Goal: Transaction & Acquisition: Purchase product/service

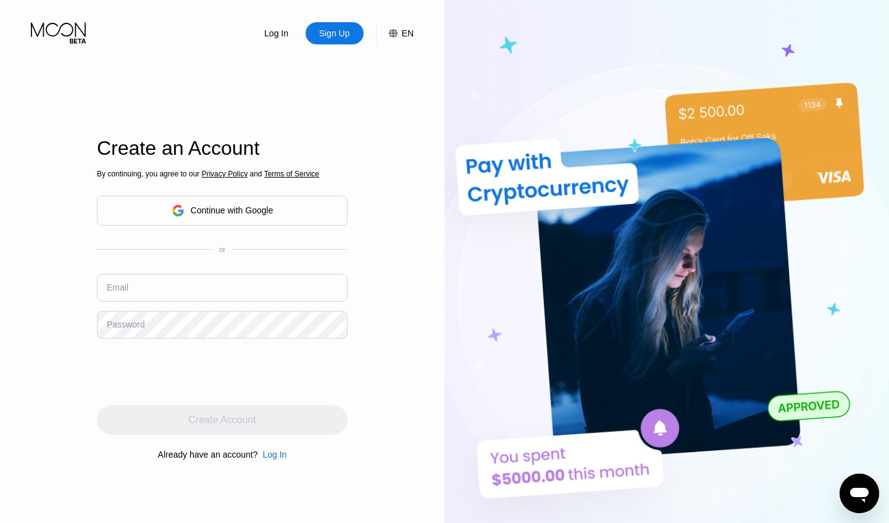
click at [223, 208] on div "Continue with Google" at bounding box center [232, 211] width 83 height 10
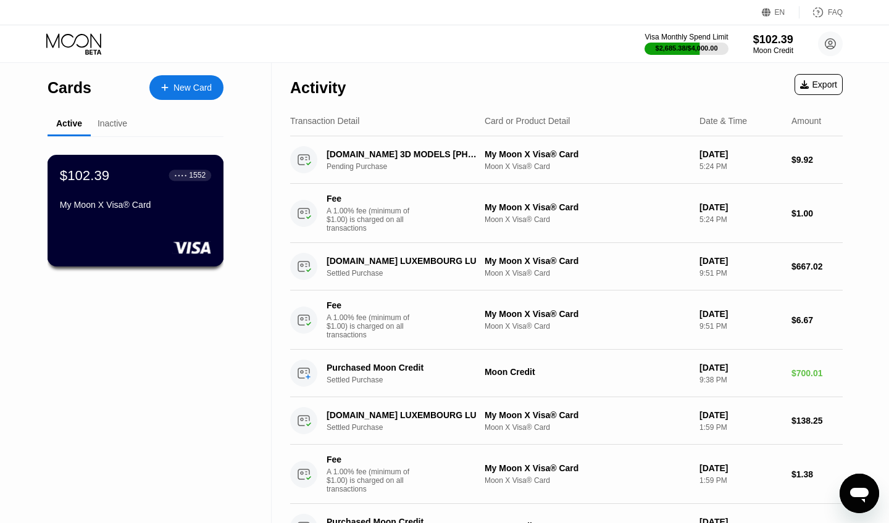
click at [122, 231] on div "$102.39 ● ● ● ● 1552 My Moon X Visa® Card" at bounding box center [136, 211] width 177 height 112
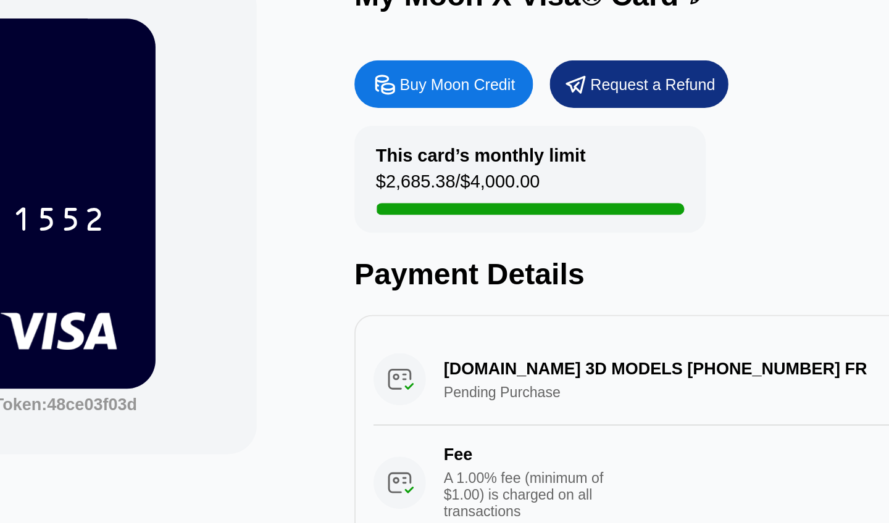
click at [503, 131] on div "Buy Moon Credit" at bounding box center [533, 136] width 60 height 10
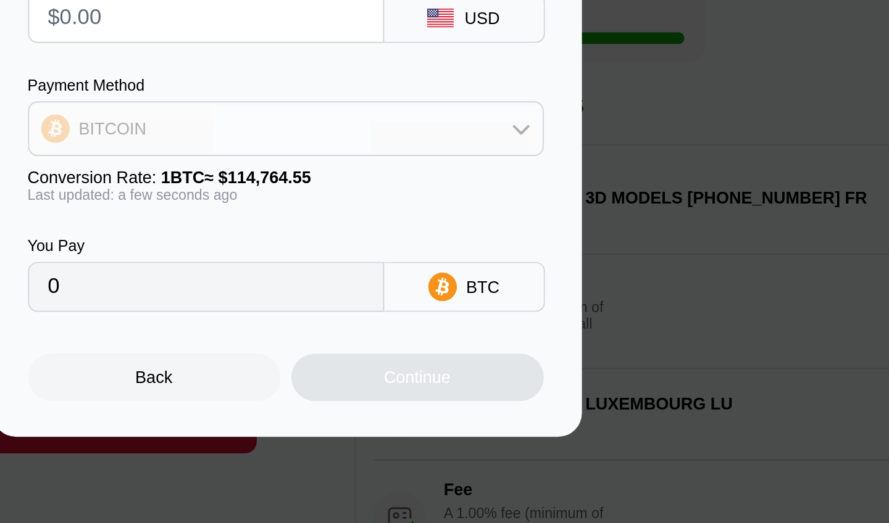
click at [311, 236] on div "BITCOIN" at bounding box center [444, 248] width 266 height 25
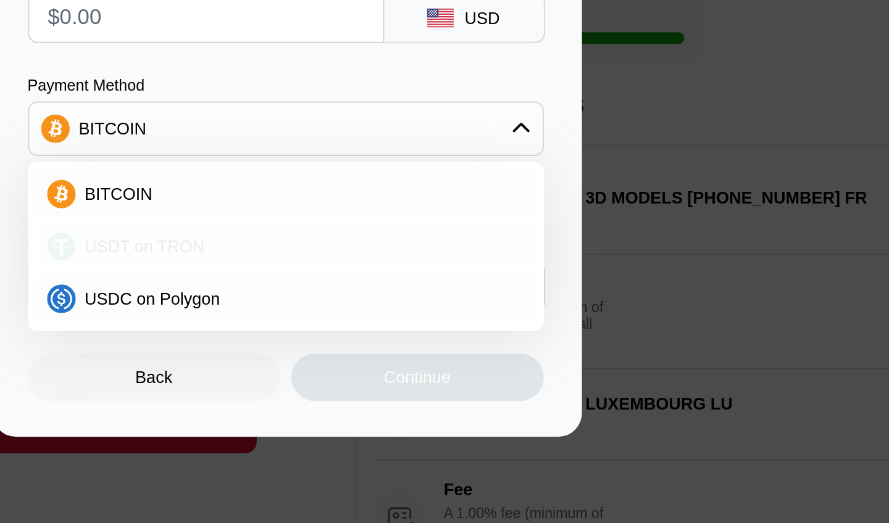
click at [335, 304] on div "USDT on TRON" at bounding box center [451, 309] width 233 height 10
type input "0.00"
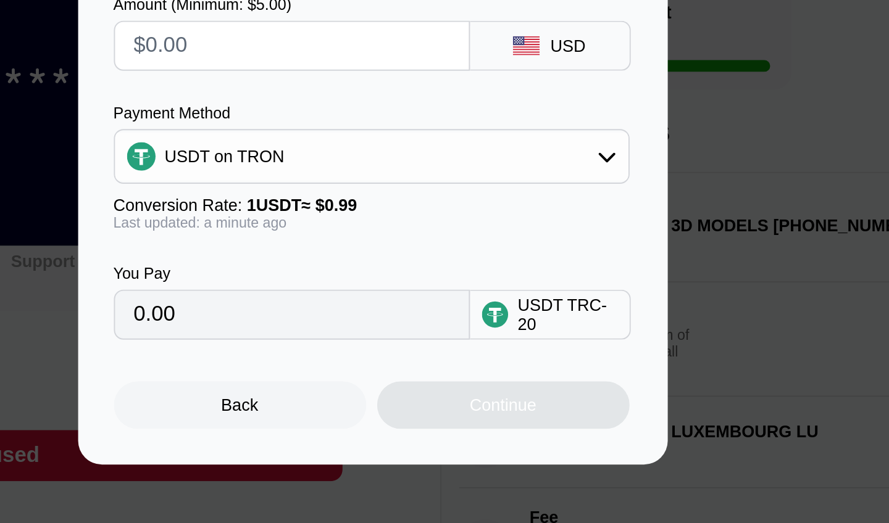
click at [321, 318] on input "0.00" at bounding box center [403, 330] width 164 height 25
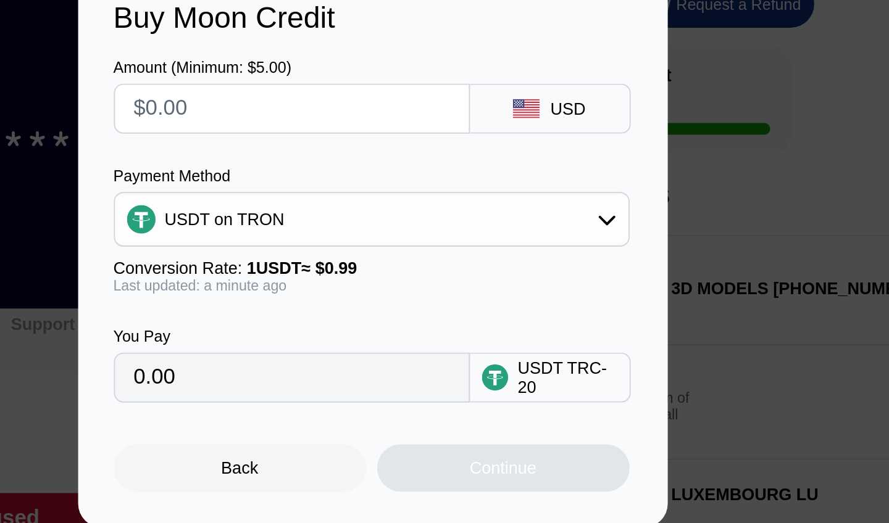
click at [321, 178] on input "text" at bounding box center [403, 190] width 164 height 25
type input "$4"
type input "4.04"
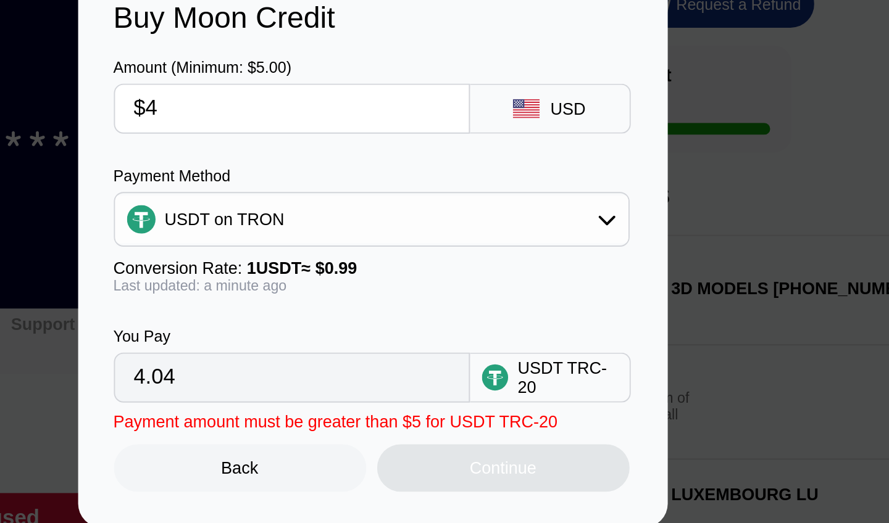
type input "$42"
type input "42.42"
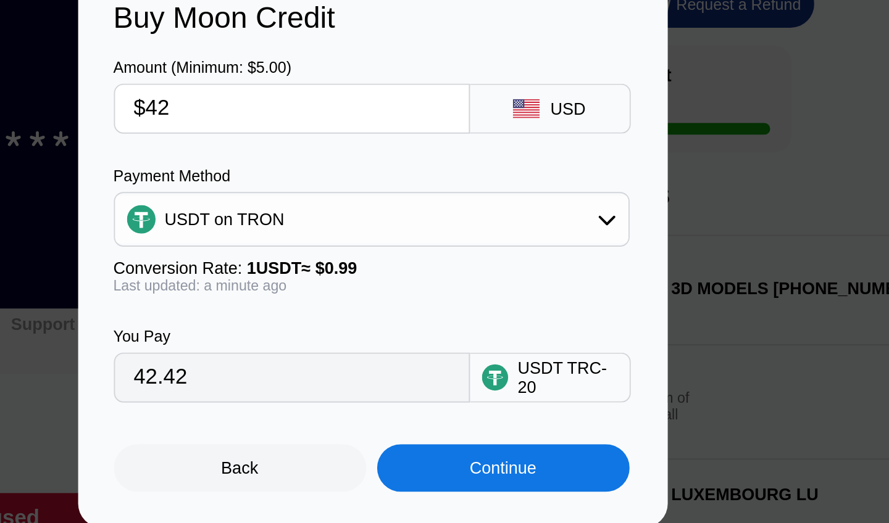
type input "$420"
type input "424.24"
type input "$420"
click at [310, 221] on div "Payment Method" at bounding box center [443, 225] width 267 height 9
click at [447, 365] on div "Continue" at bounding box center [512, 377] width 131 height 25
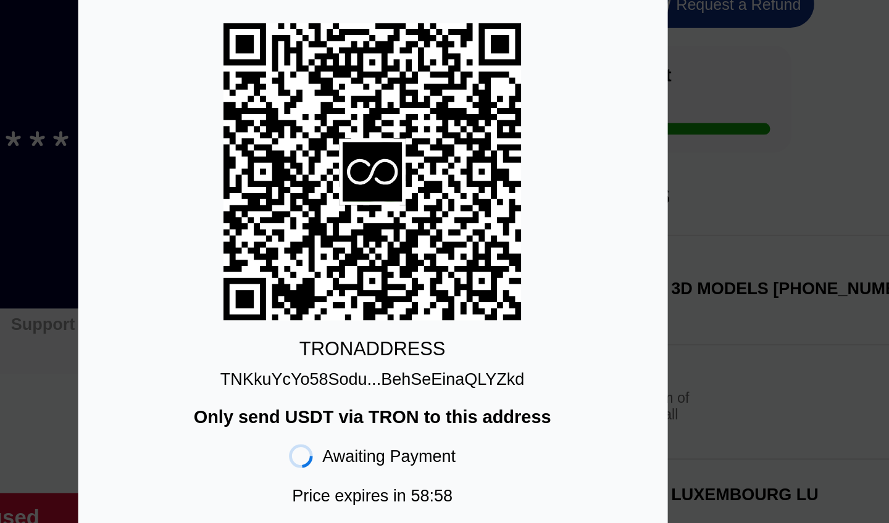
click at [365, 326] on div "TNKkuYcYo58Sodu...BehSeEinaQLYZkd" at bounding box center [443, 331] width 157 height 10
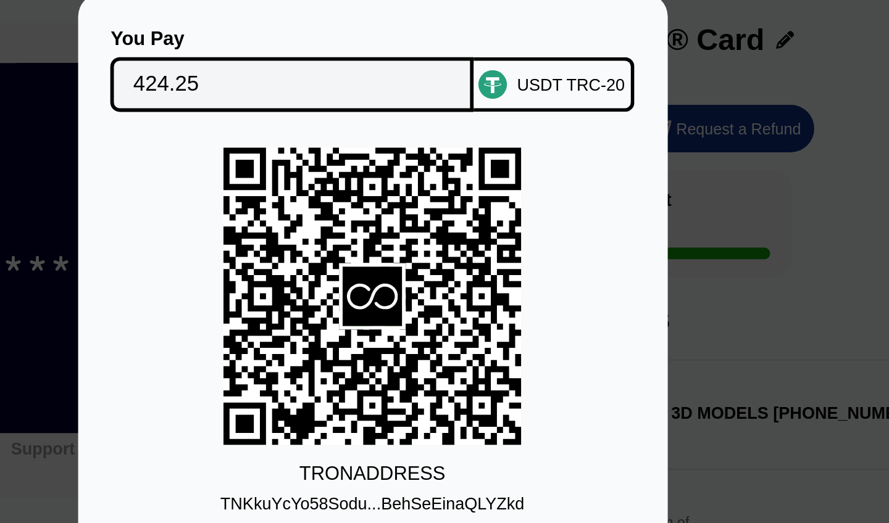
click at [320, 101] on input "424.25" at bounding box center [402, 113] width 165 height 25
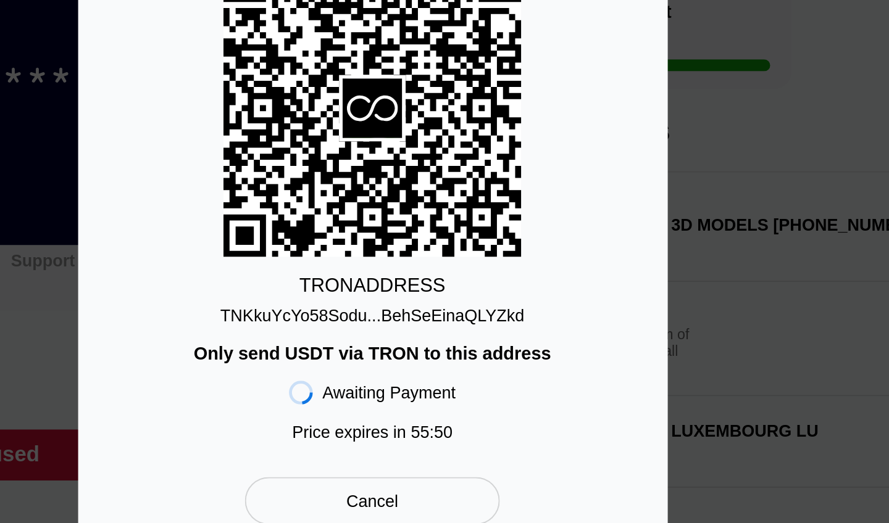
click at [365, 326] on div "TNKkuYcYo58Sodu...BehSeEinaQLYZkd" at bounding box center [443, 331] width 157 height 10
